Goal: Transaction & Acquisition: Purchase product/service

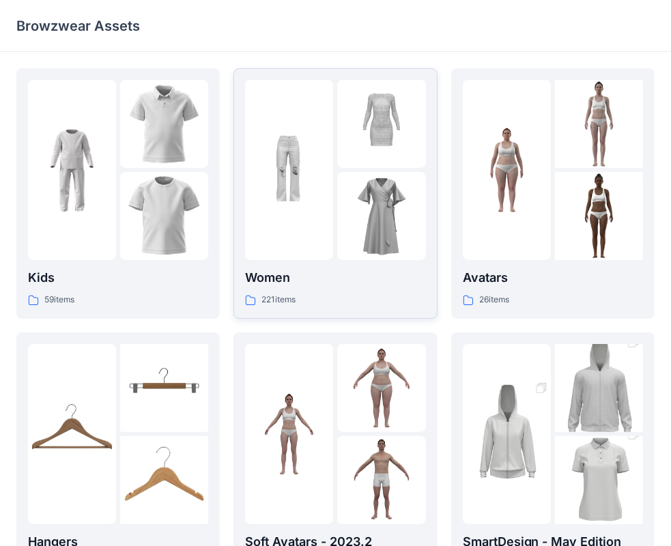
click at [268, 277] on p "Women" at bounding box center [335, 277] width 180 height 19
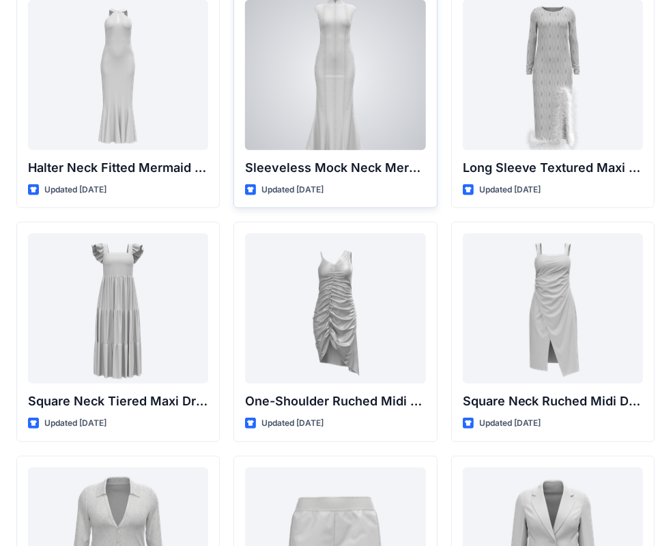
scroll to position [782, 0]
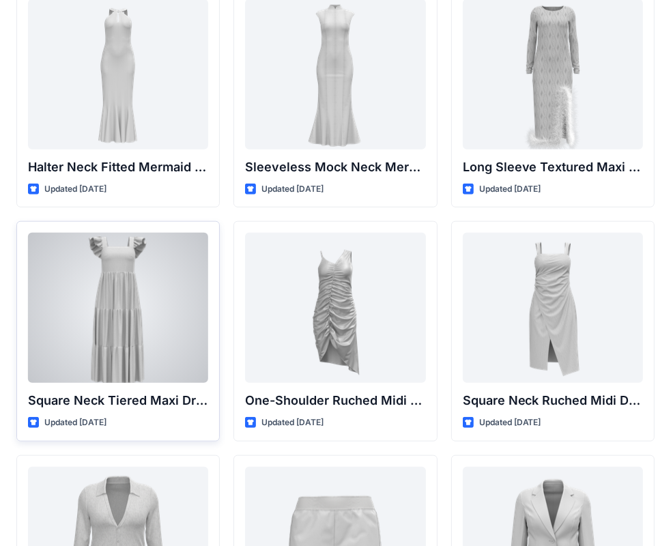
click at [123, 300] on div at bounding box center [118, 308] width 180 height 150
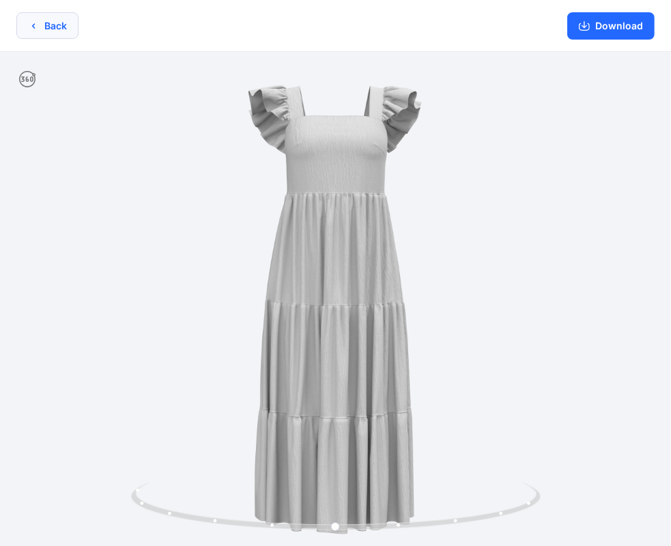
click at [16, 33] on button "Back" at bounding box center [47, 25] width 62 height 27
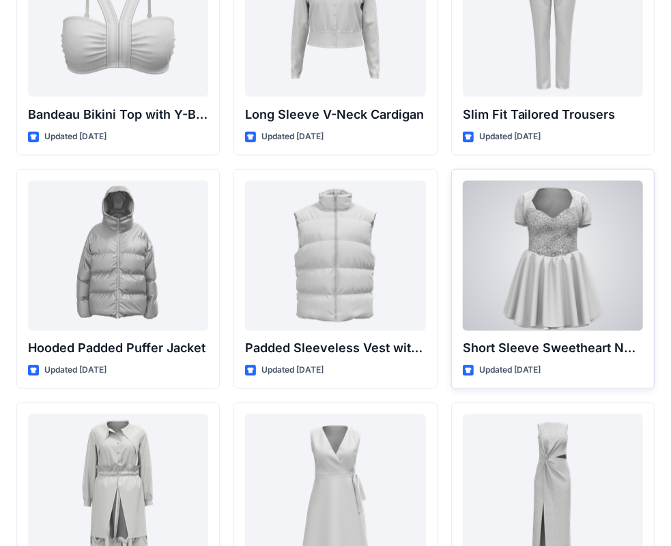
scroll to position [1581, 0]
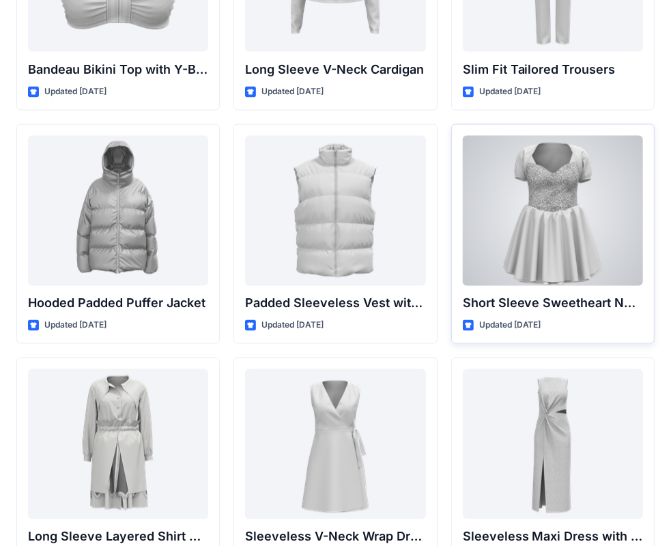
click at [547, 247] on div at bounding box center [553, 211] width 180 height 150
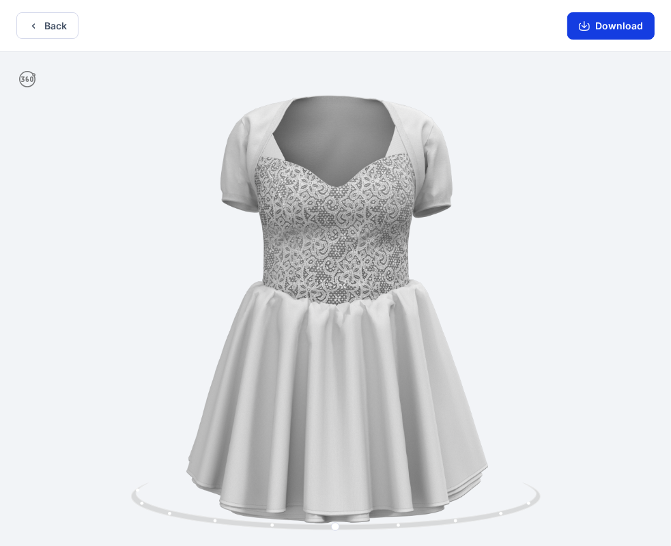
click at [609, 26] on button "Download" at bounding box center [610, 25] width 87 height 27
click at [616, 26] on button "Download" at bounding box center [610, 25] width 87 height 27
